Goal: Task Accomplishment & Management: Manage account settings

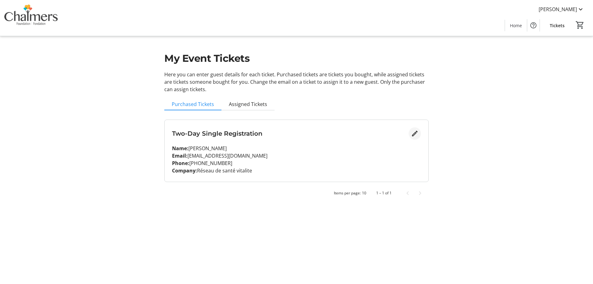
click at [414, 135] on mat-icon "Edit" at bounding box center [414, 133] width 7 height 7
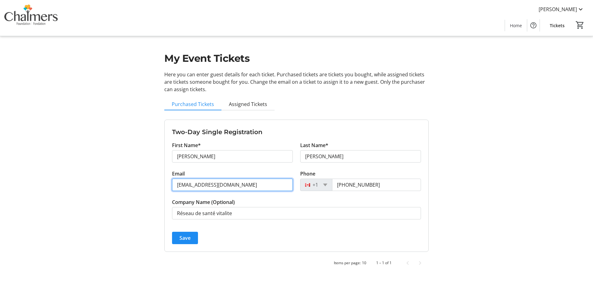
drag, startPoint x: 239, startPoint y: 187, endPoint x: 91, endPoint y: 186, distance: 148.0
click at [91, 187] on tr-design-standard-layout-narrow "My Event Tickets Here you can enter guest details for each ticket. Purchased ti…" at bounding box center [296, 138] width 593 height 277
type input "[PERSON_NAME][EMAIL_ADDRESS][PERSON_NAME][DOMAIN_NAME]"
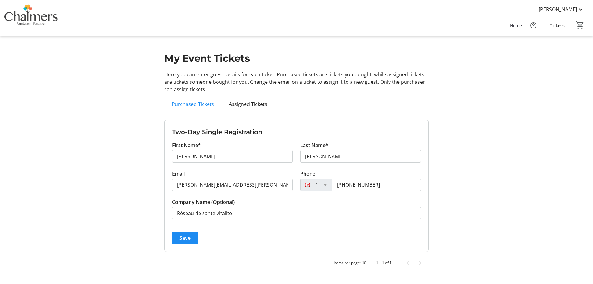
click at [304, 197] on tr-form-field "Phone [PHONE_NUMBER]" at bounding box center [360, 184] width 121 height 28
click at [386, 182] on input "[PHONE_NUMBER]" at bounding box center [376, 185] width 89 height 12
click at [337, 203] on tr-form-field "Company Name (Optional) Réseau de santé vitalite" at bounding box center [296, 212] width 249 height 28
click at [185, 240] on span "Save" at bounding box center [184, 237] width 11 height 7
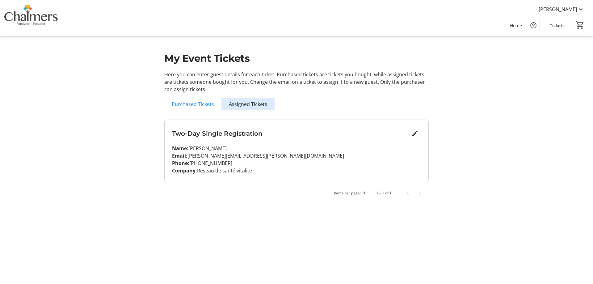
click at [255, 103] on span "Assigned Tickets" at bounding box center [248, 104] width 38 height 5
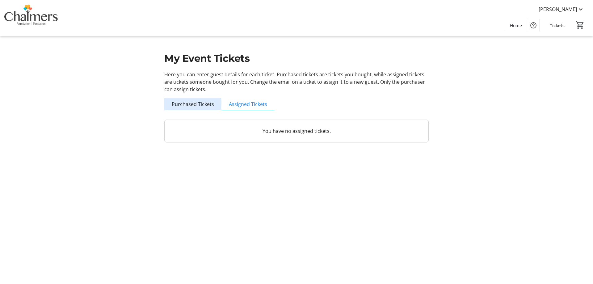
click at [192, 103] on span "Purchased Tickets" at bounding box center [193, 104] width 42 height 5
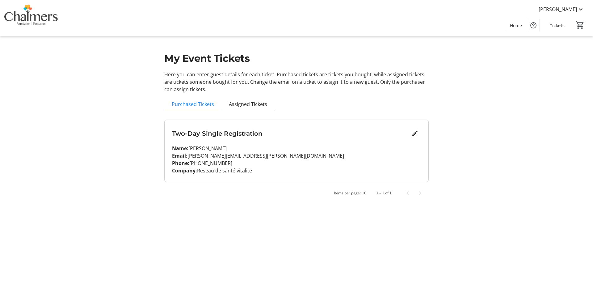
click at [274, 204] on div "Two-Day Single Registration Name: [PERSON_NAME] Email: [PERSON_NAME][EMAIL_ADDR…" at bounding box center [296, 159] width 264 height 95
click at [557, 26] on span "Tickets" at bounding box center [557, 25] width 15 height 6
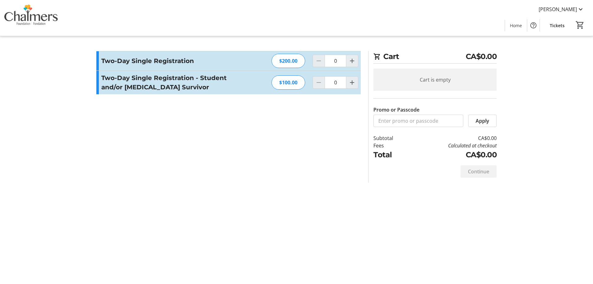
click at [532, 90] on tr-checkout-feature-upsell-ui "Cart CA$0.00 Cart is empty Promo or Passcode Apply Subtotal CA$0.00 Fees Calcul…" at bounding box center [296, 142] width 593 height 284
drag, startPoint x: 267, startPoint y: 196, endPoint x: 252, endPoint y: 167, distance: 32.6
click at [266, 196] on div "Cart CA$0.00 Cart is empty Promo or Passcode Apply Subtotal CA$0.00 Fees Calcul…" at bounding box center [297, 142] width 408 height 284
click at [569, 8] on span "[PERSON_NAME]" at bounding box center [558, 9] width 38 height 7
click at [552, 50] on span "My Account" at bounding box center [563, 53] width 43 height 7
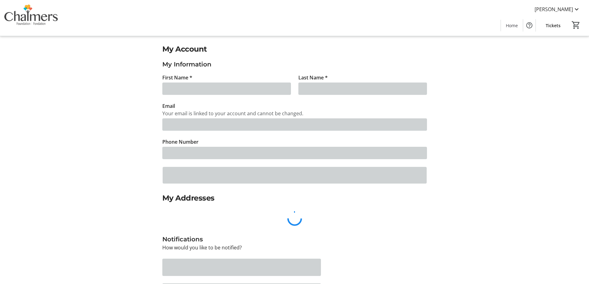
type input "[PERSON_NAME]"
type input "[EMAIL_ADDRESS][DOMAIN_NAME]"
type input "[PHONE_NUMBER]"
